Goal: Find specific page/section: Find specific page/section

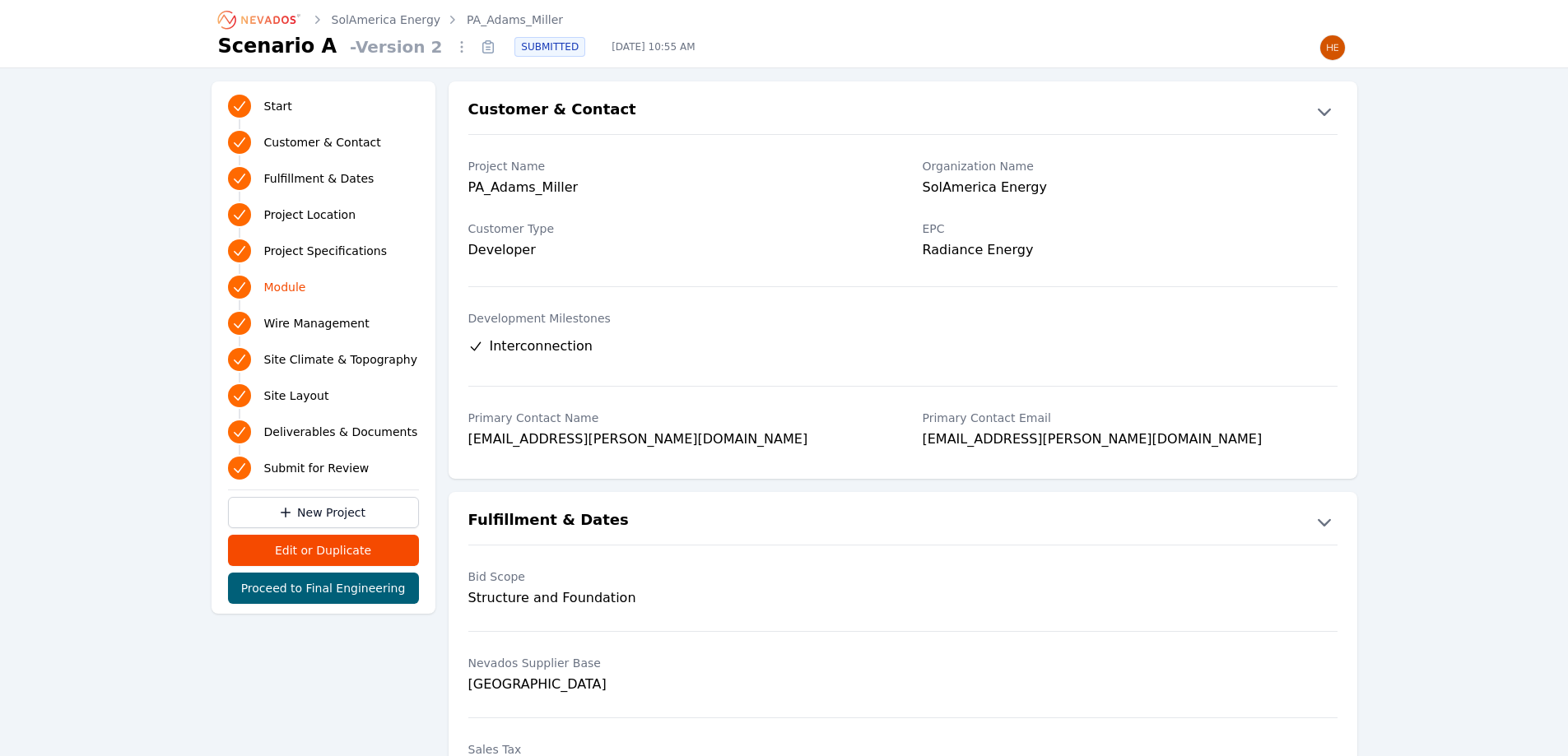
scroll to position [1646, 0]
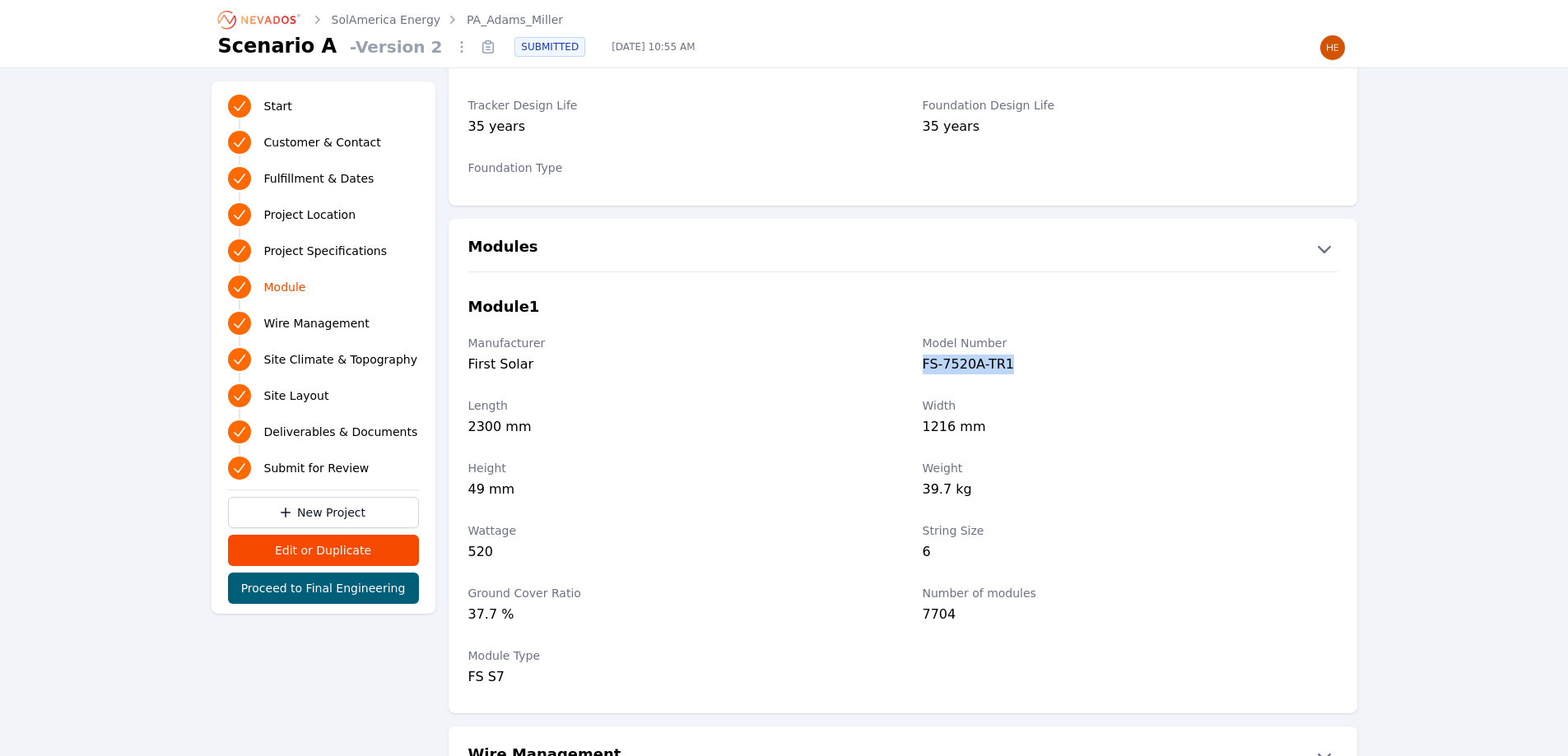
click at [275, 23] on icon "Breadcrumb" at bounding box center [268, 20] width 54 height 8
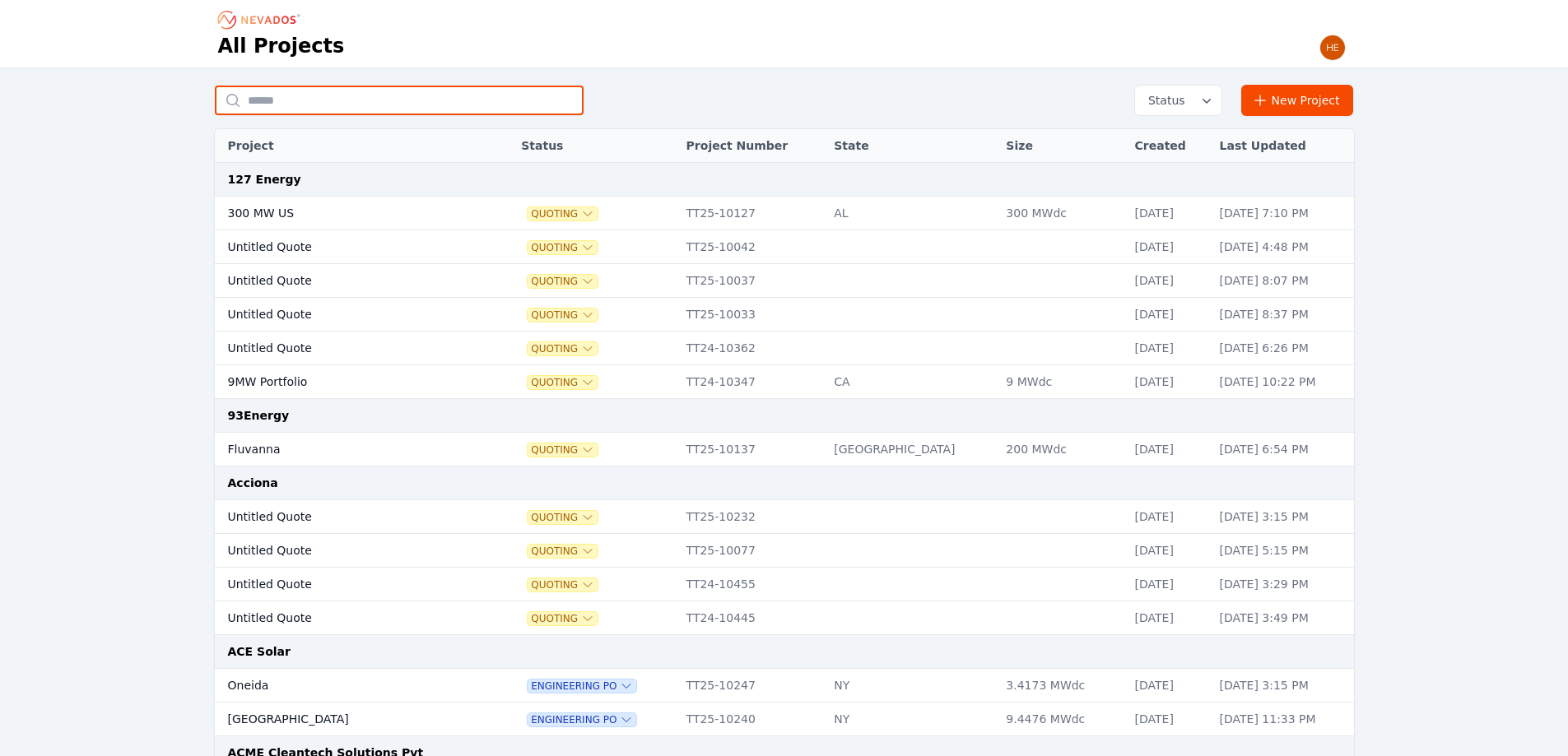
click at [275, 102] on input "text" at bounding box center [399, 101] width 369 height 30
type input "**********"
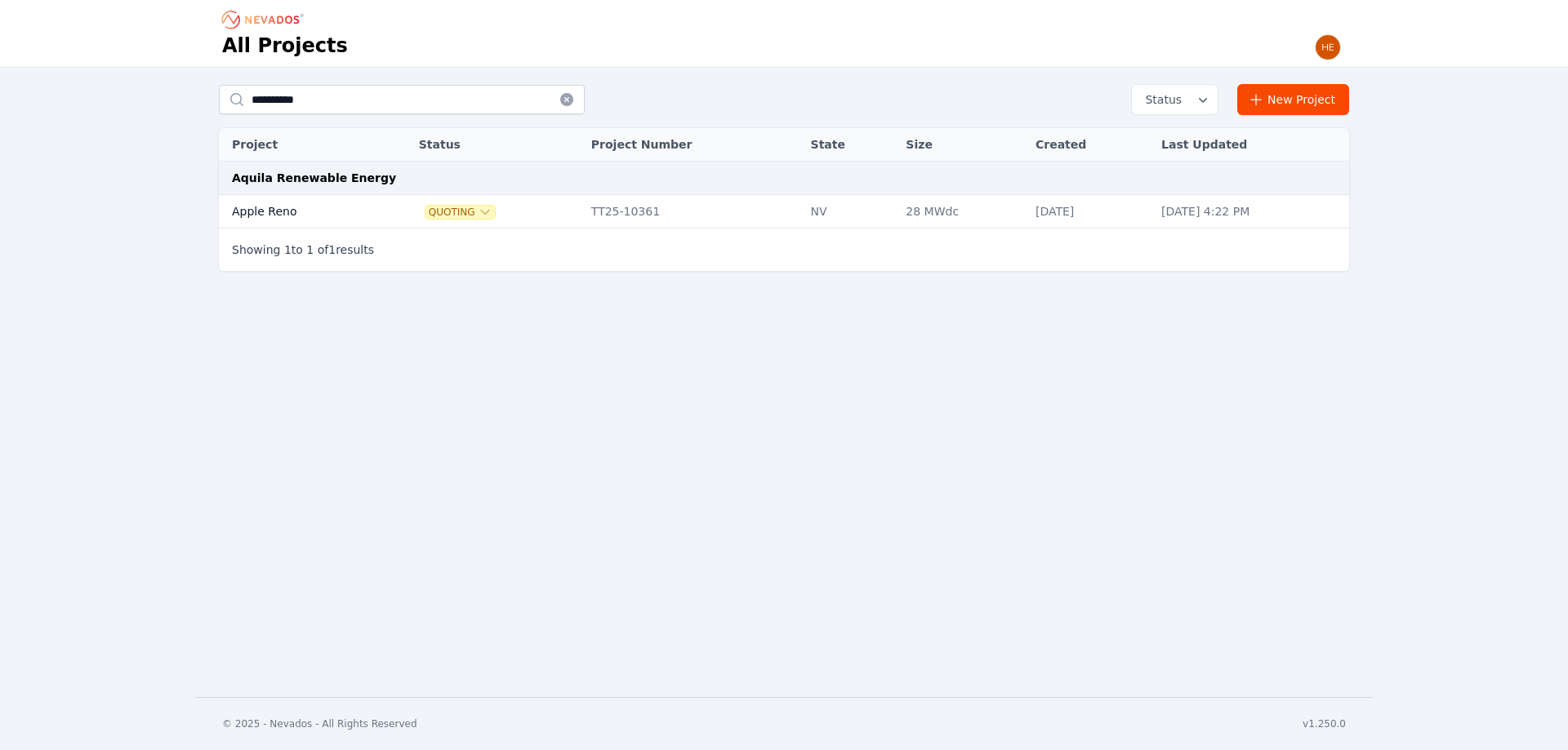
click at [277, 204] on td "Apple Reno" at bounding box center [299, 212] width 161 height 33
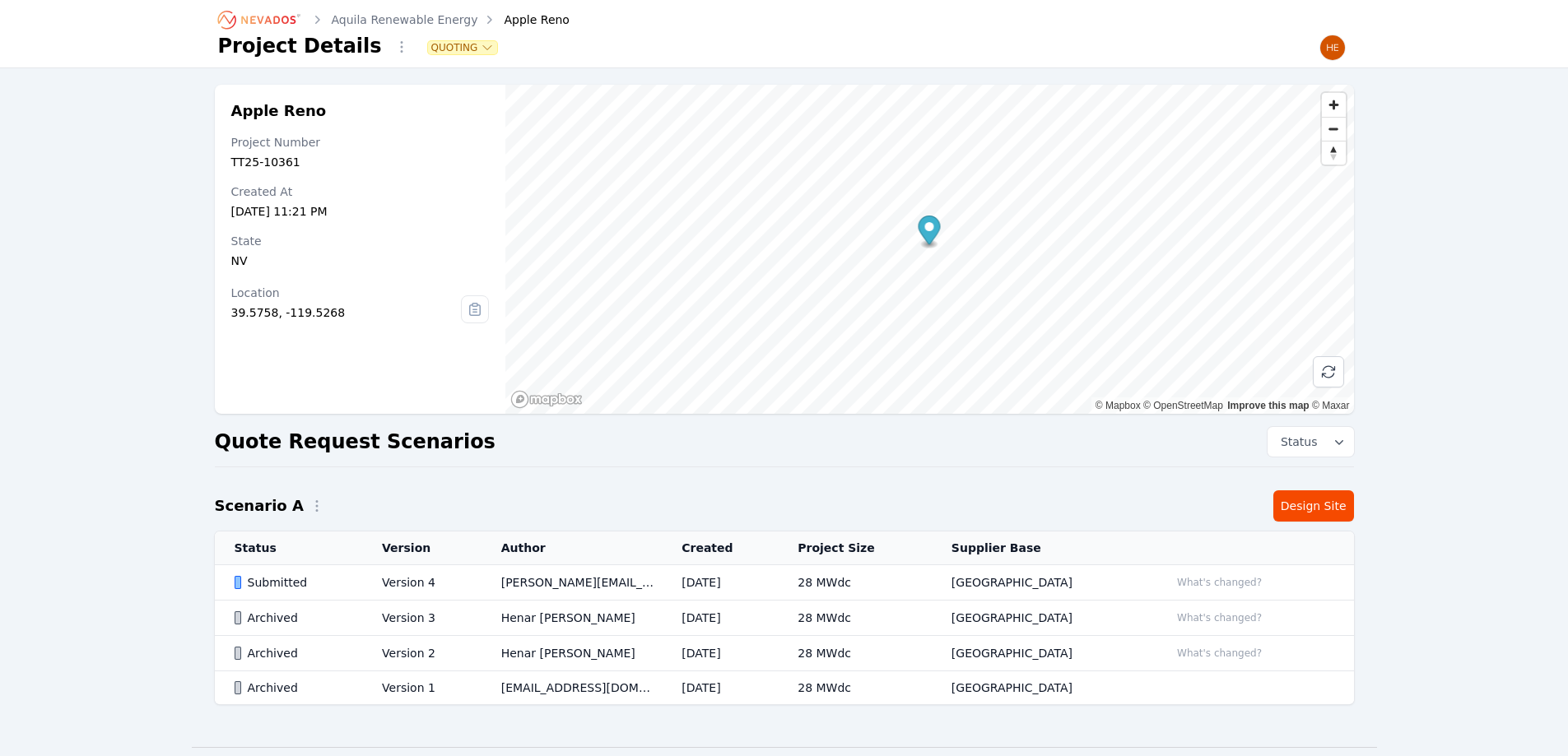
click at [265, 578] on div "Submitted" at bounding box center [295, 582] width 120 height 17
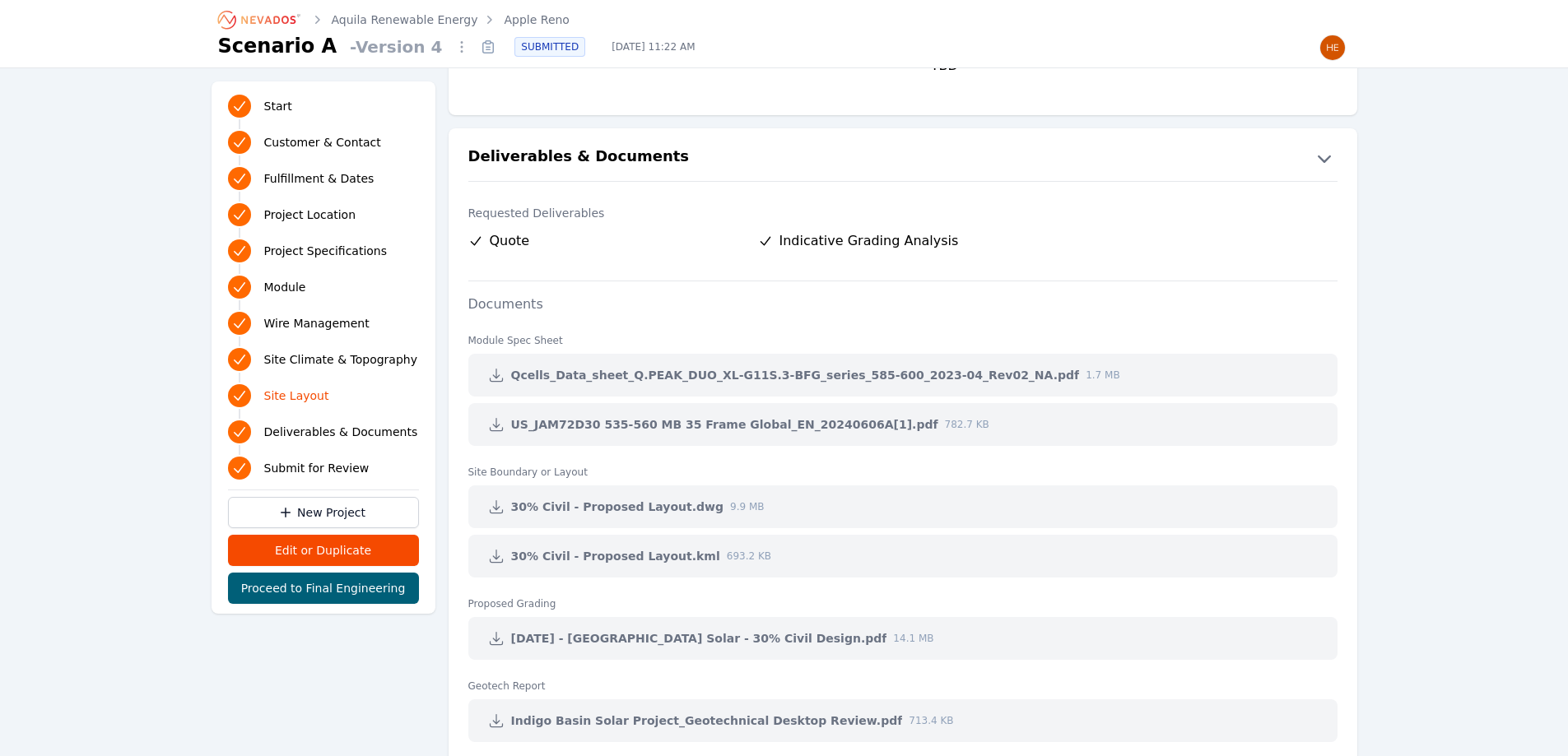
scroll to position [4032, 0]
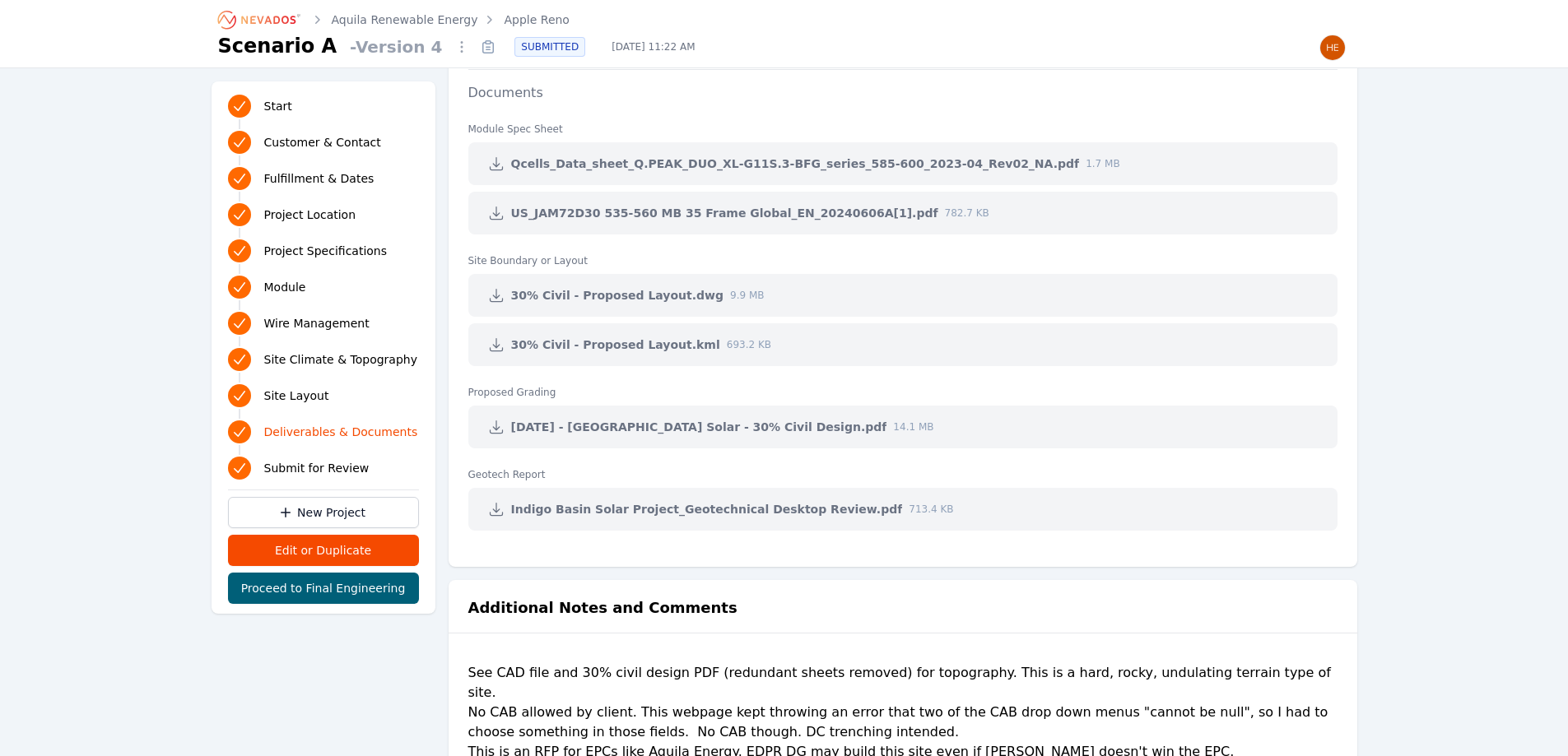
click at [497, 296] on icon at bounding box center [497, 295] width 17 height 17
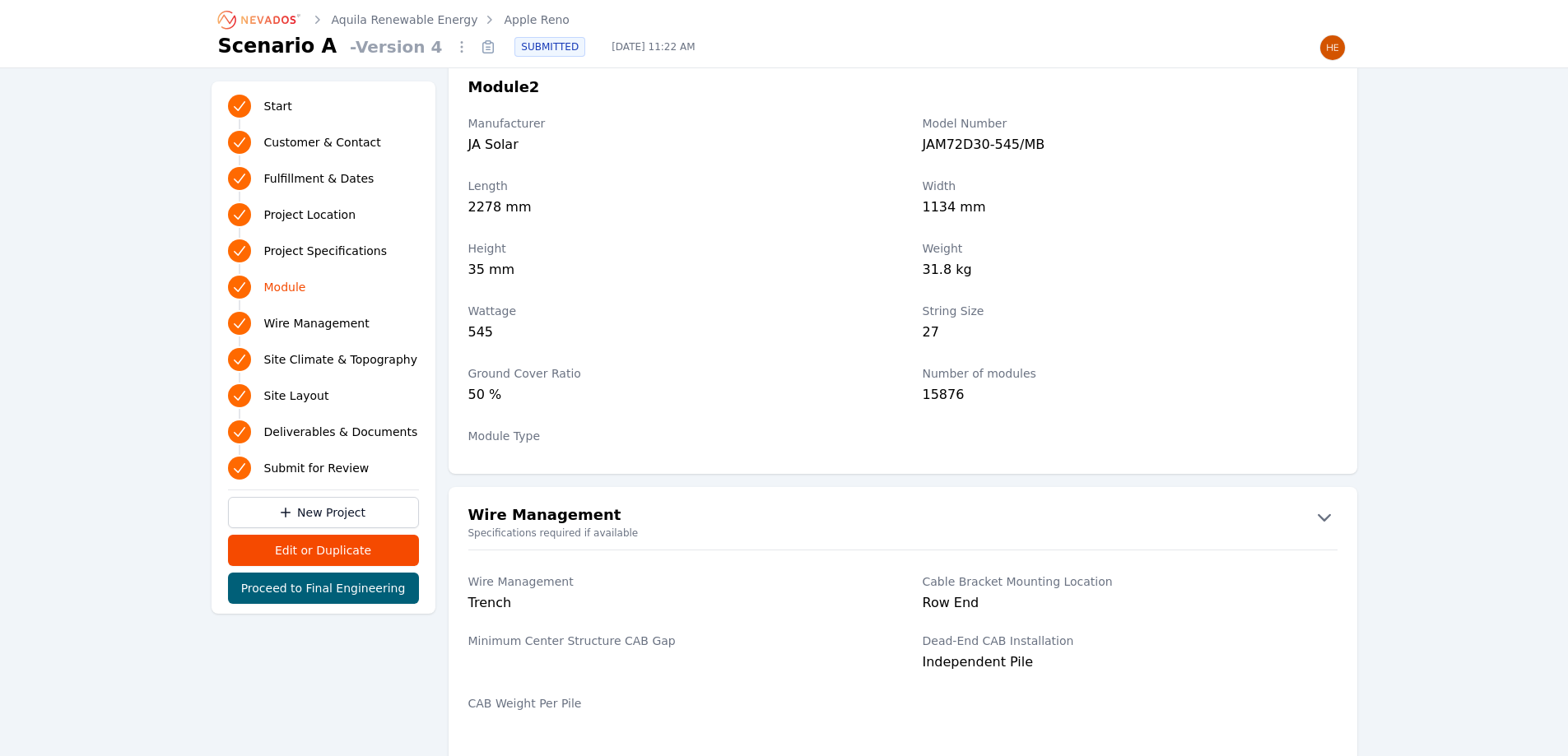
scroll to position [2202, 0]
